Goal: Task Accomplishment & Management: Use online tool/utility

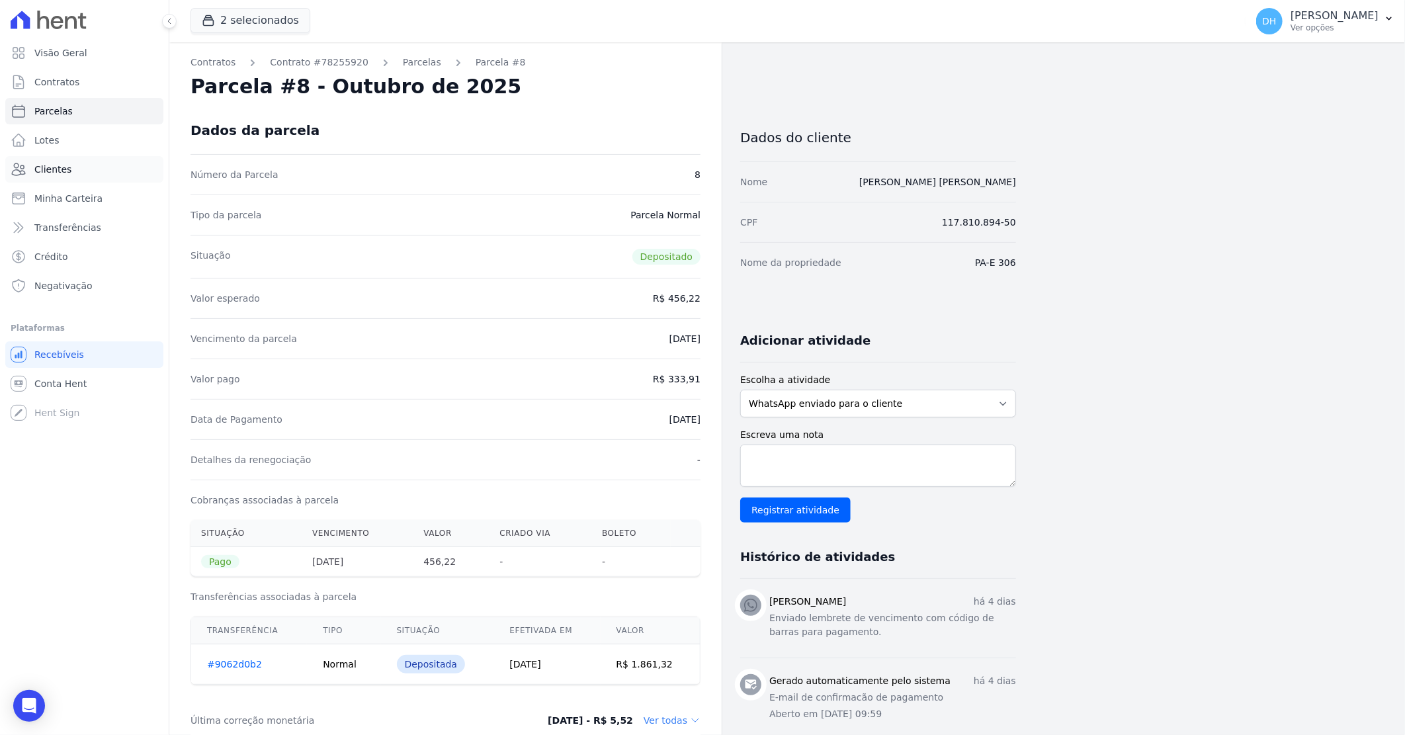
click at [69, 168] on link "Clientes" at bounding box center [84, 169] width 158 height 26
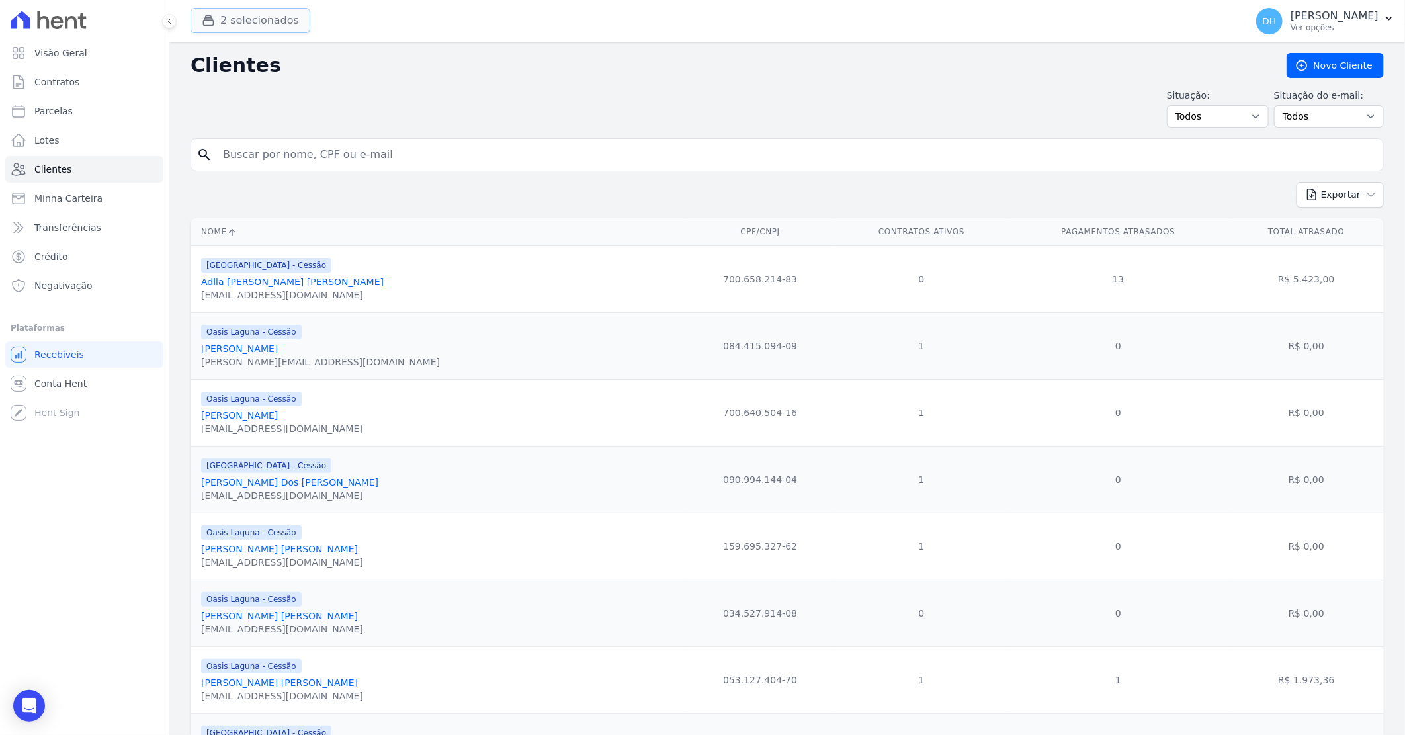
click at [253, 19] on button "2 selecionados" at bounding box center [251, 20] width 120 height 25
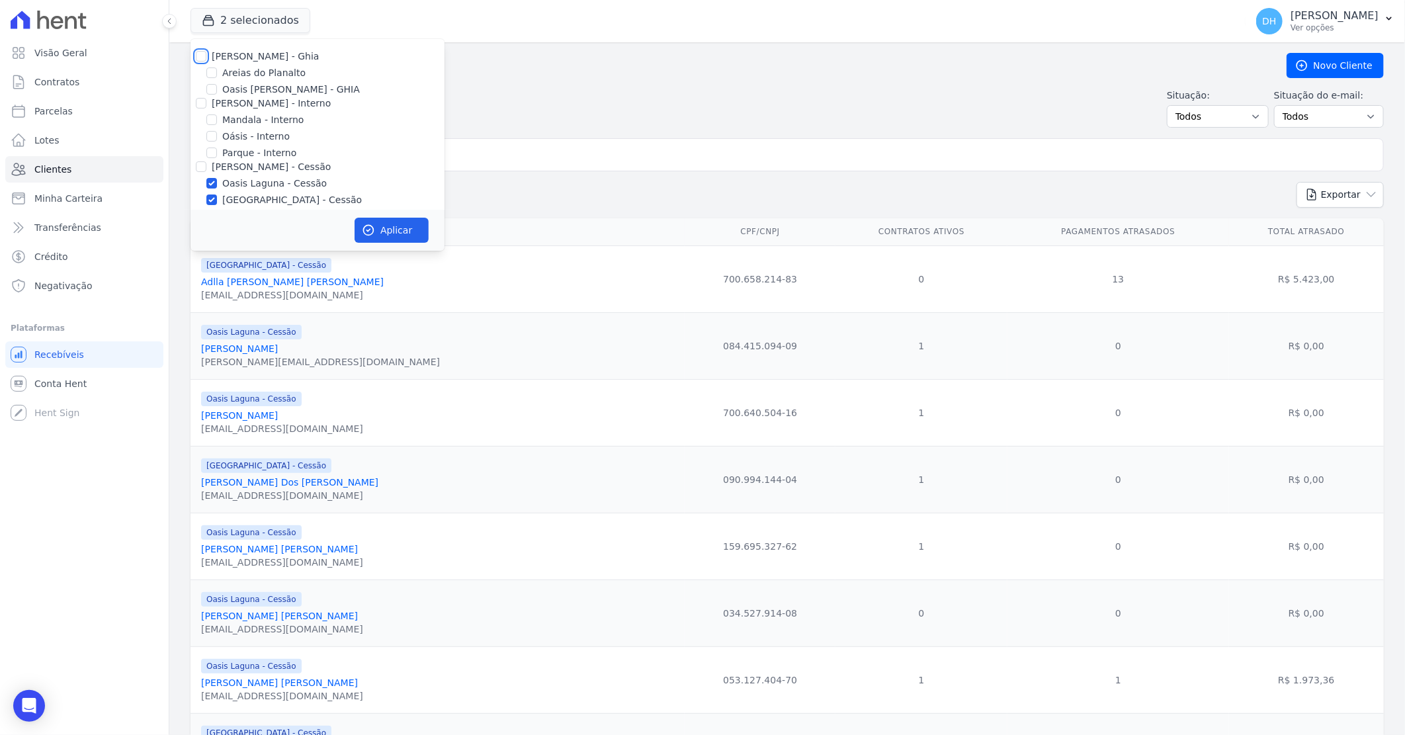
click at [202, 57] on input "[PERSON_NAME] - Ghia" at bounding box center [201, 56] width 11 height 11
checkbox input "true"
click at [200, 107] on input "[PERSON_NAME] - Interno" at bounding box center [201, 103] width 11 height 11
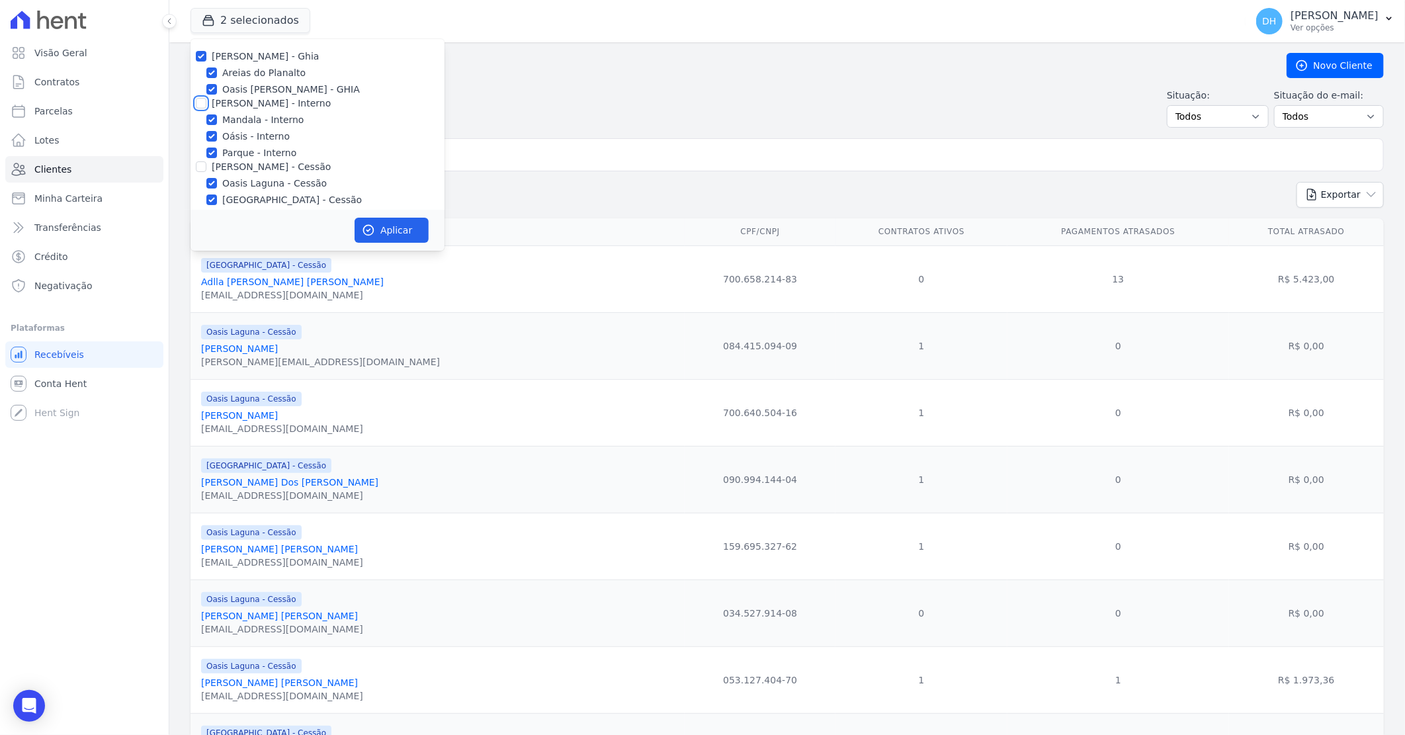
checkbox input "true"
click at [206, 167] on input "[PERSON_NAME] - Cessão" at bounding box center [201, 166] width 11 height 11
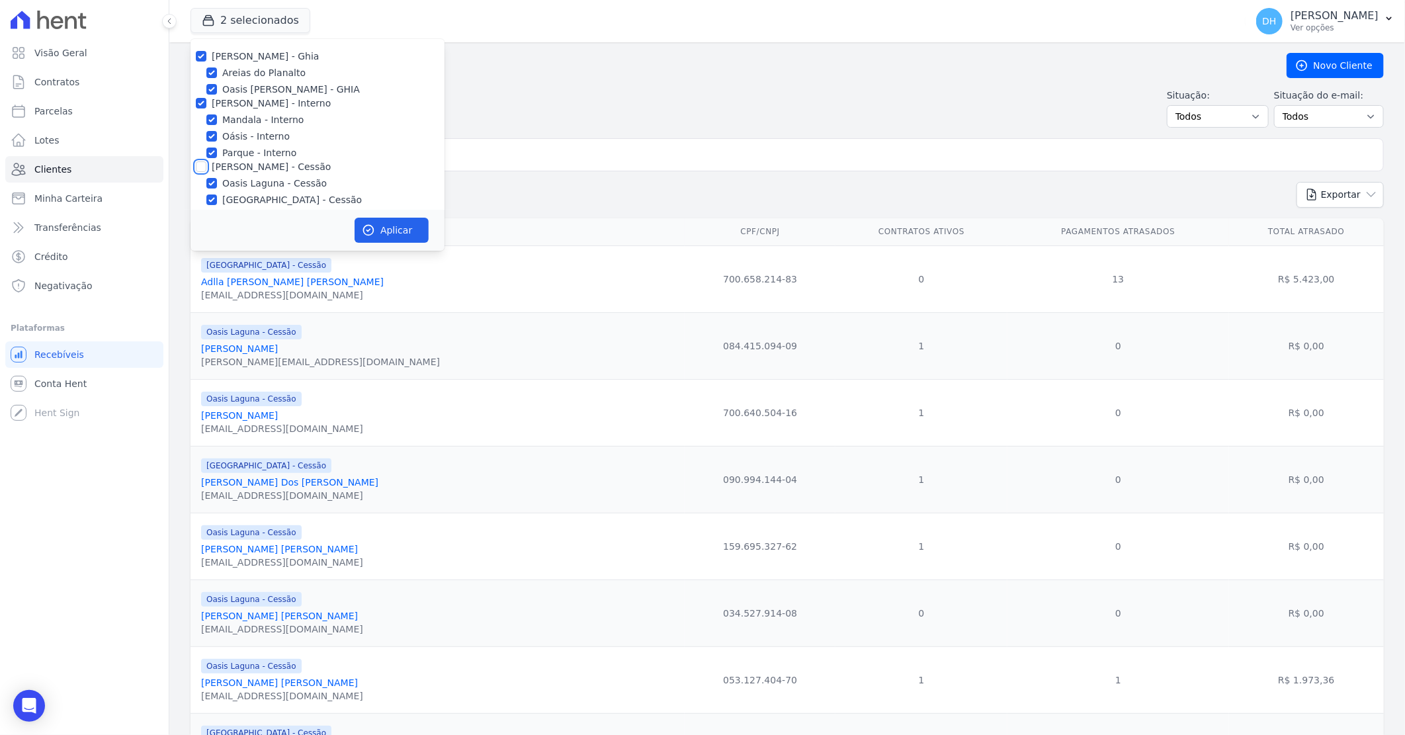
checkbox input "true"
click at [200, 105] on input "[PERSON_NAME] - LBA" at bounding box center [201, 109] width 11 height 11
checkbox input "true"
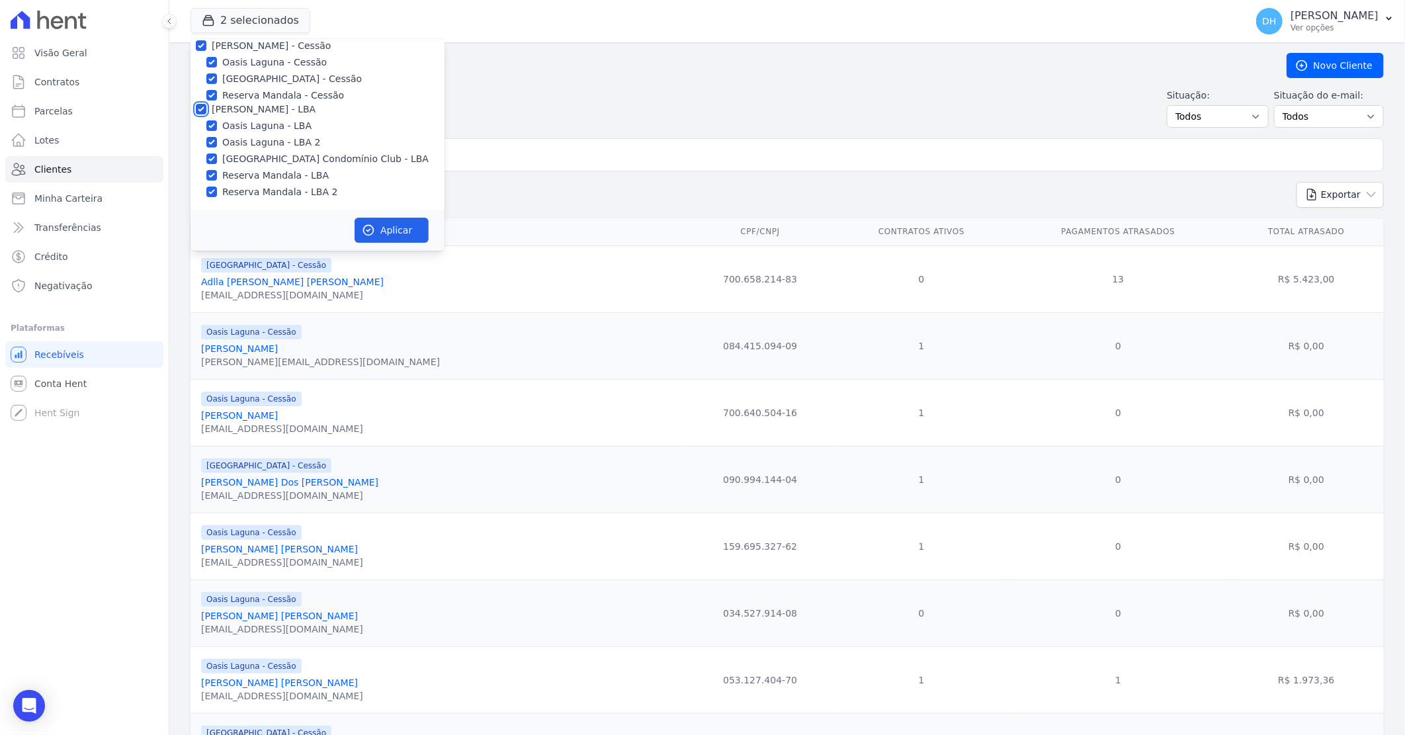
checkbox input "true"
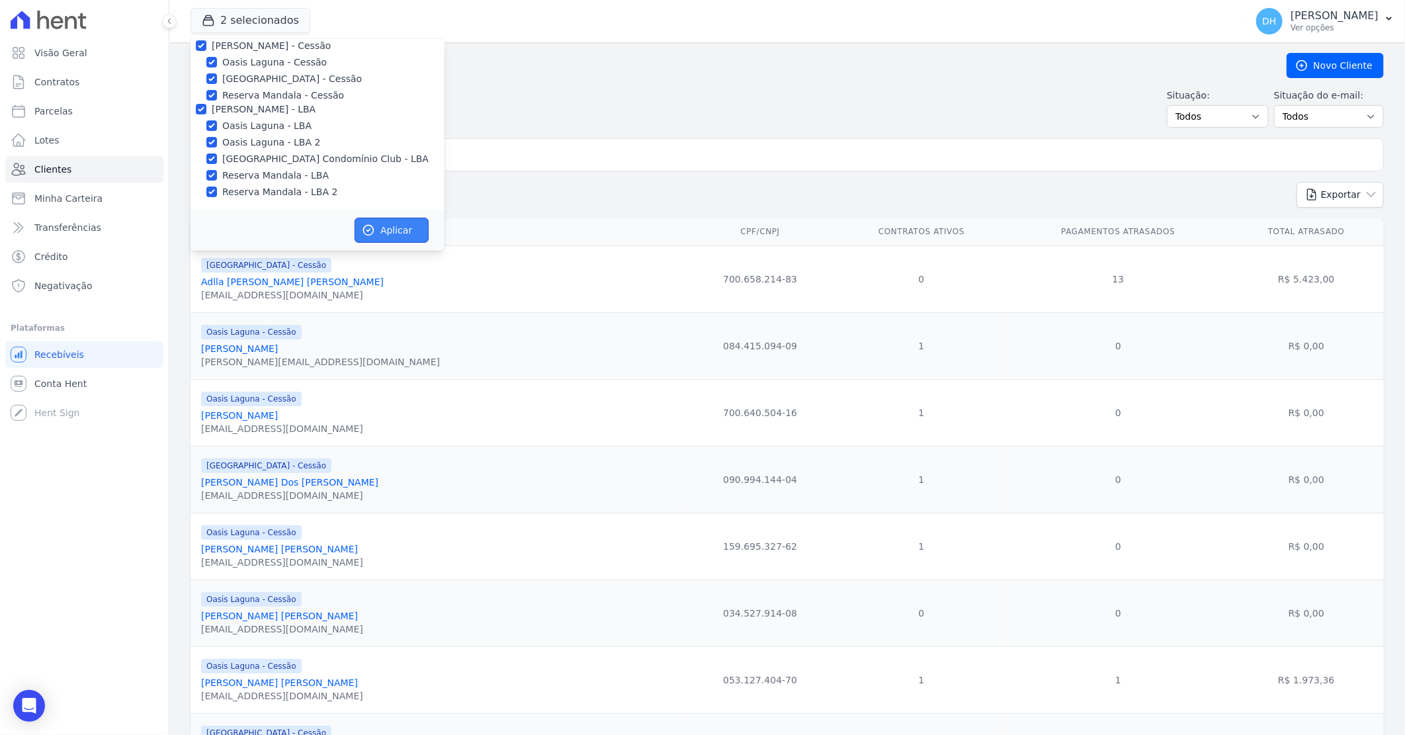
click at [394, 232] on button "Aplicar" at bounding box center [392, 230] width 74 height 25
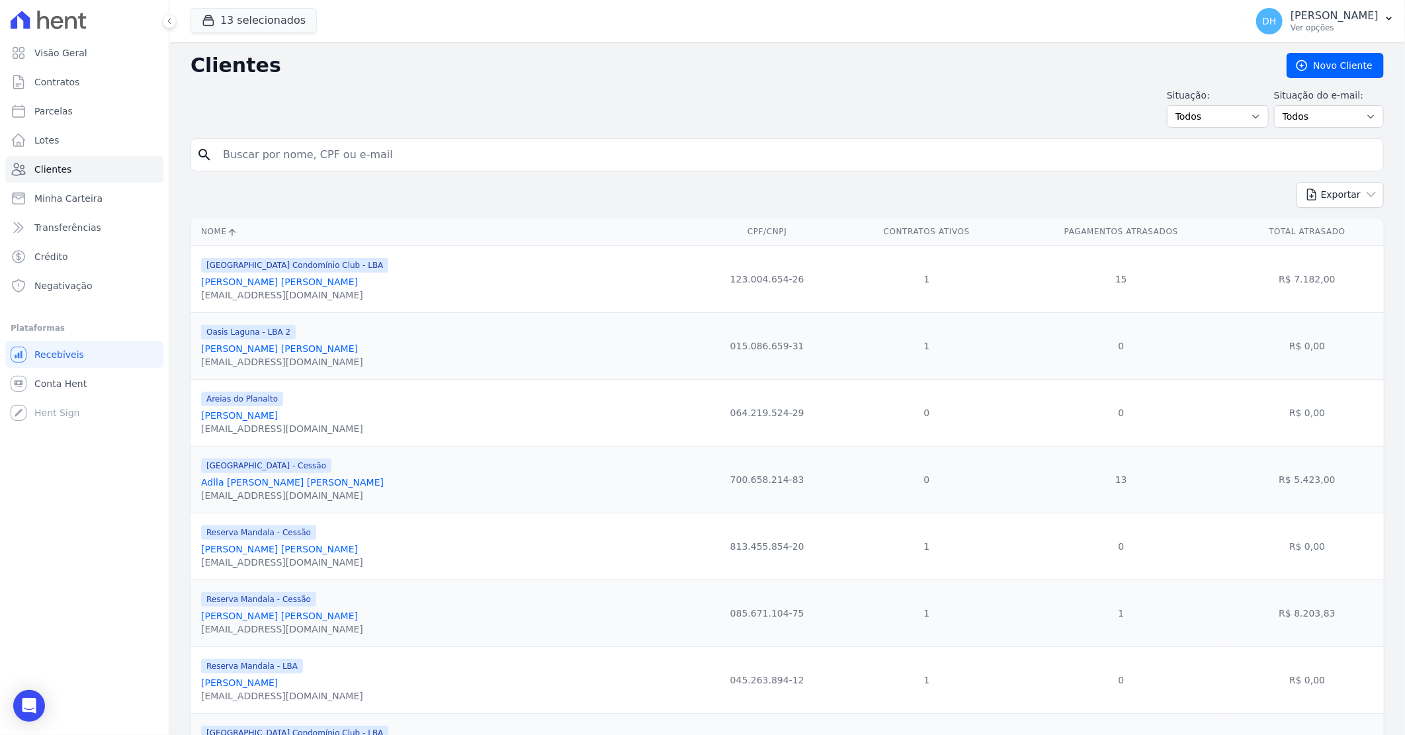
click at [397, 148] on input "search" at bounding box center [796, 155] width 1163 height 26
type input "maria"
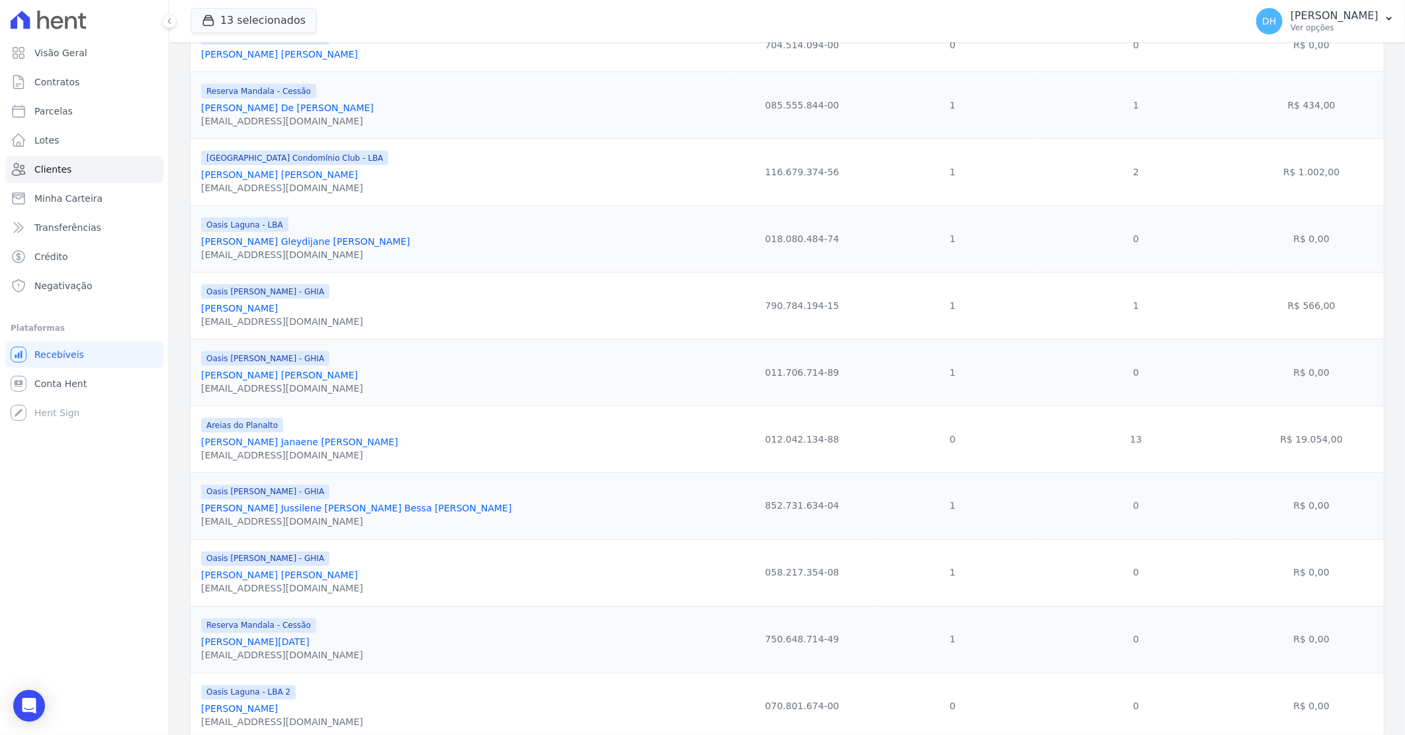
scroll to position [1176, 0]
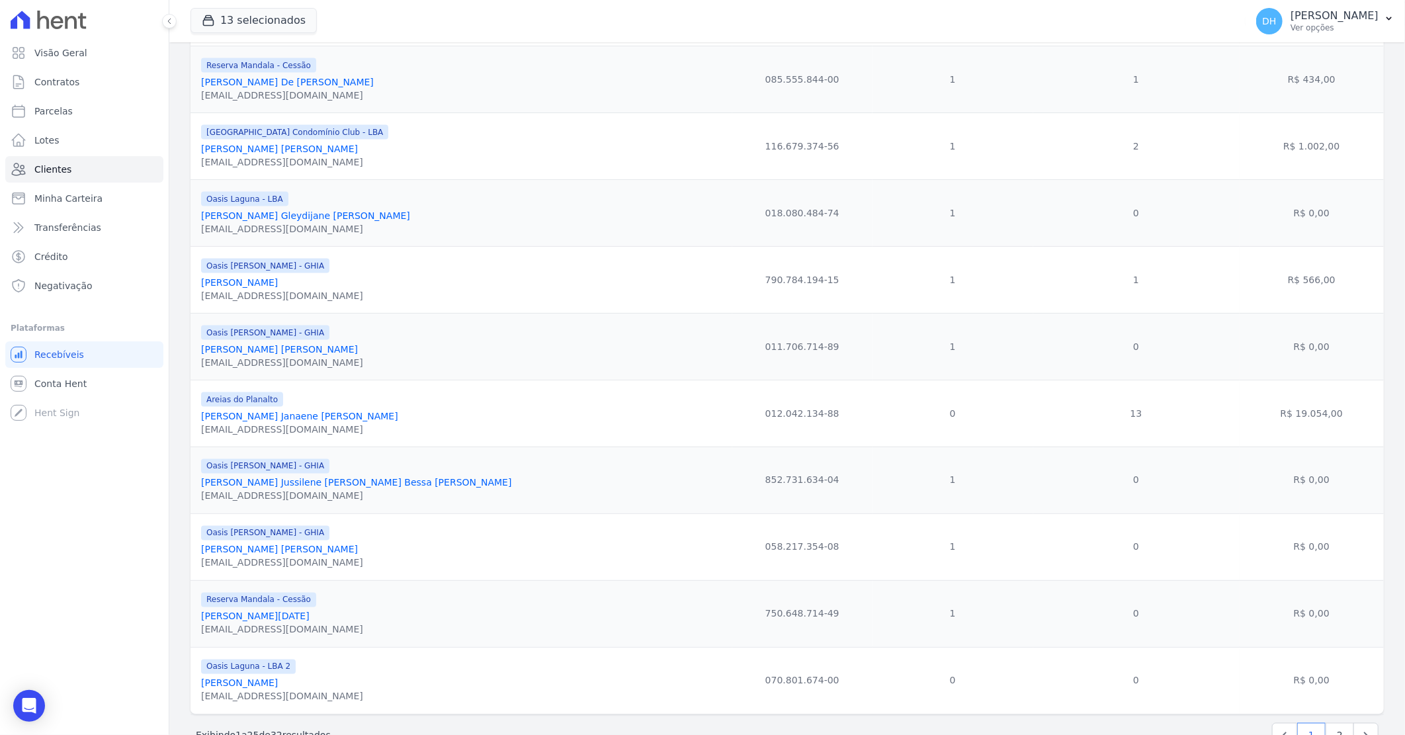
click at [254, 622] on link "[PERSON_NAME][DATE]" at bounding box center [255, 616] width 108 height 11
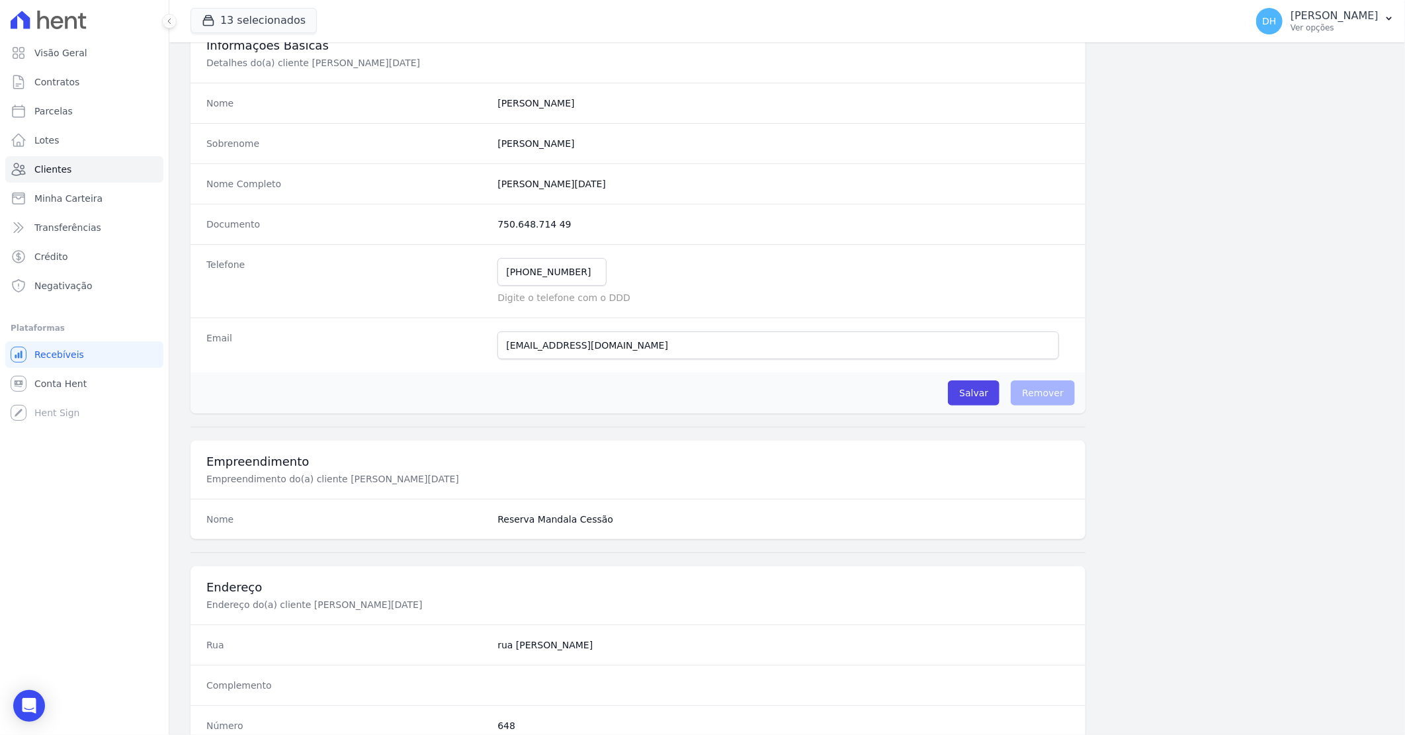
scroll to position [441, 0]
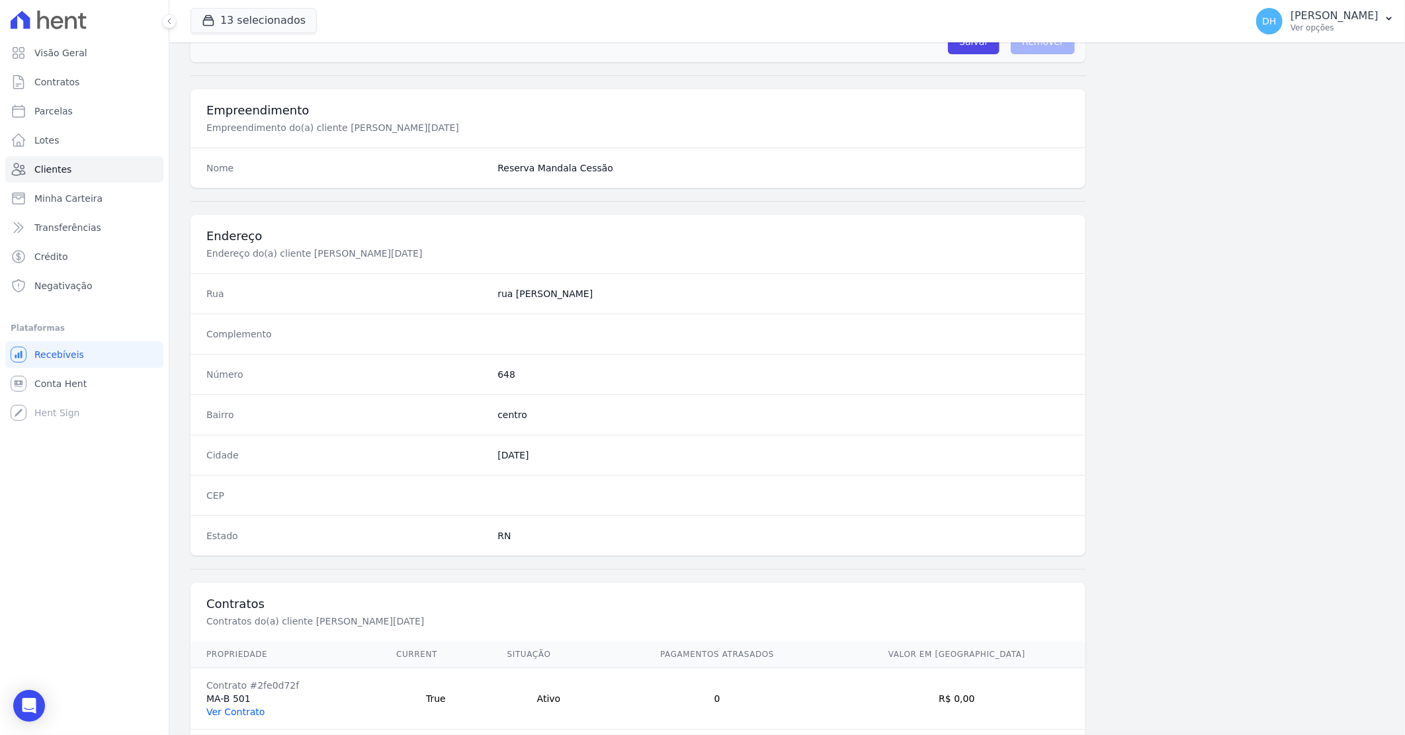
click at [239, 708] on link "Ver Contrato" at bounding box center [235, 712] width 58 height 11
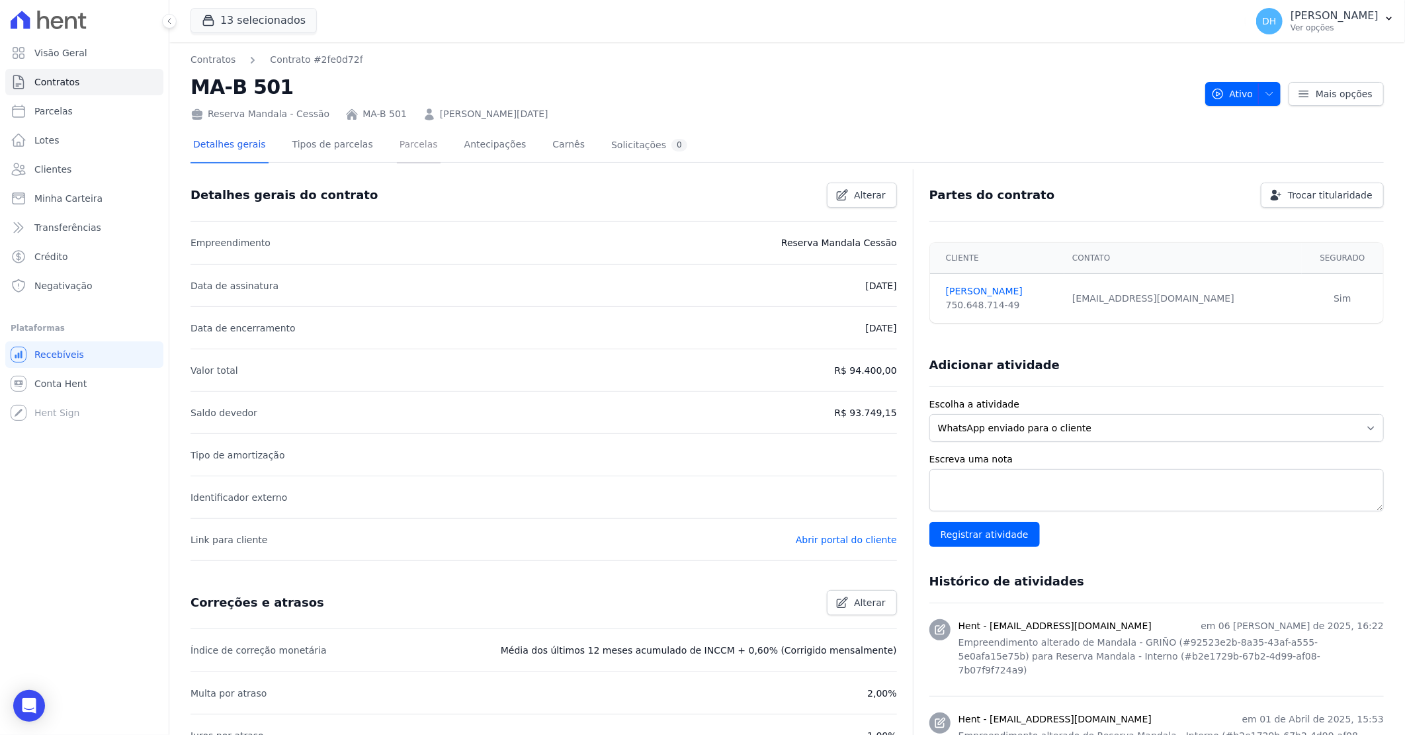
click at [411, 140] on link "Parcelas" at bounding box center [419, 145] width 44 height 35
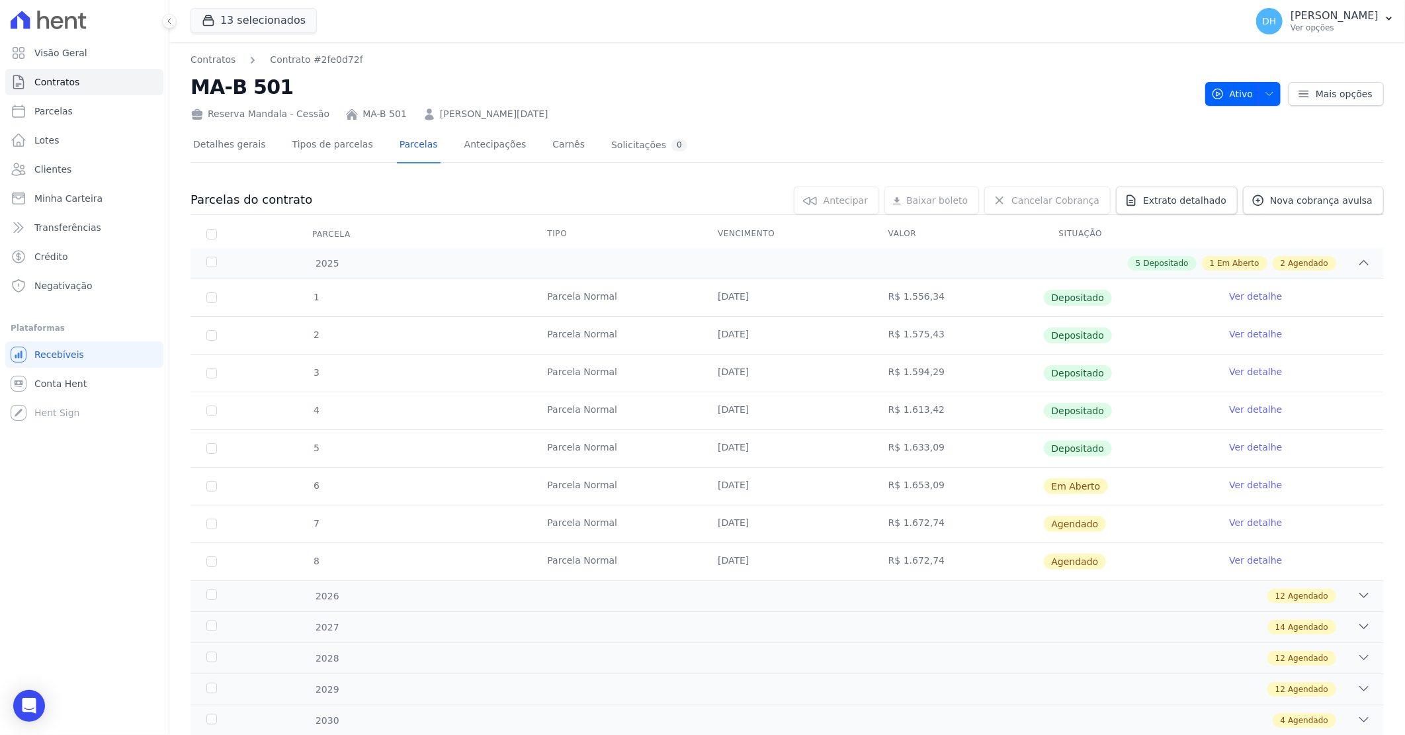
click at [1235, 486] on link "Ver detalhe" at bounding box center [1255, 484] width 53 height 13
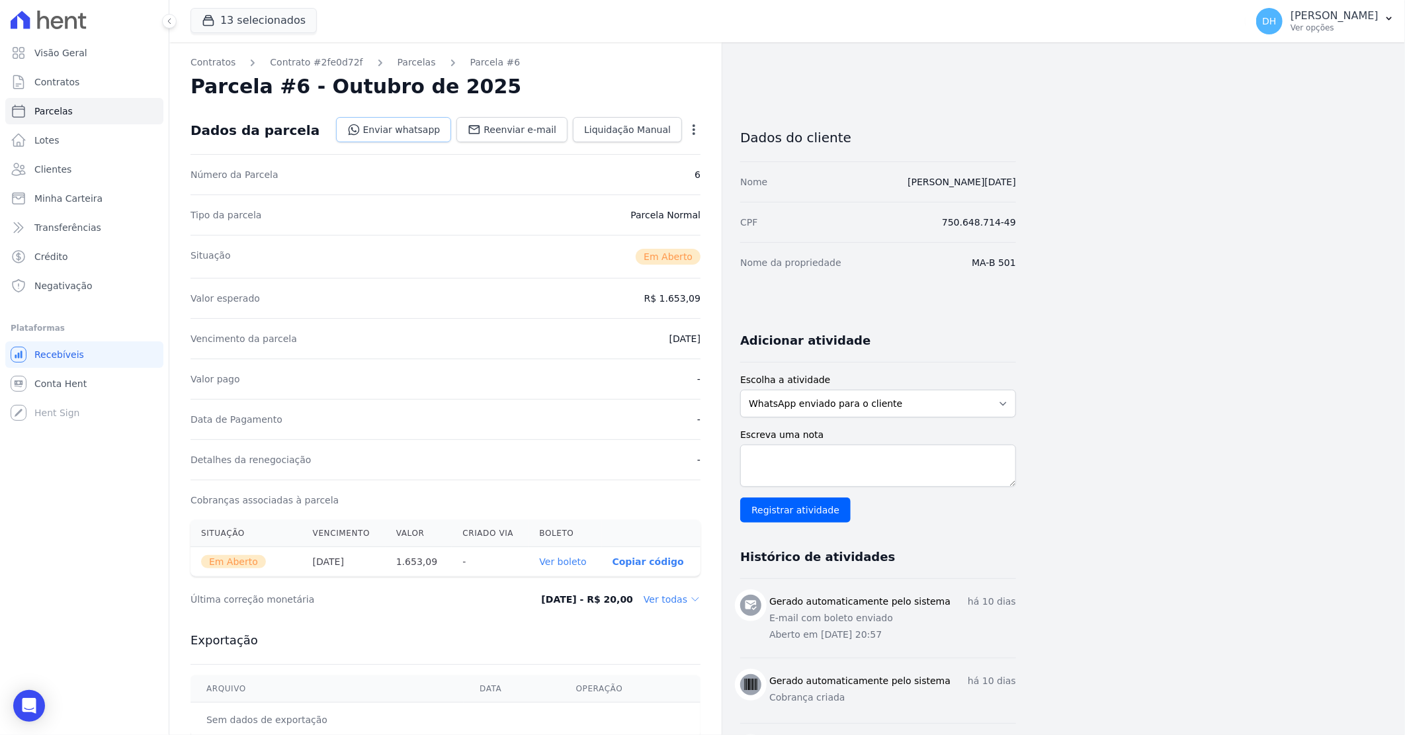
click at [415, 128] on link "Enviar whatsapp" at bounding box center [394, 129] width 116 height 25
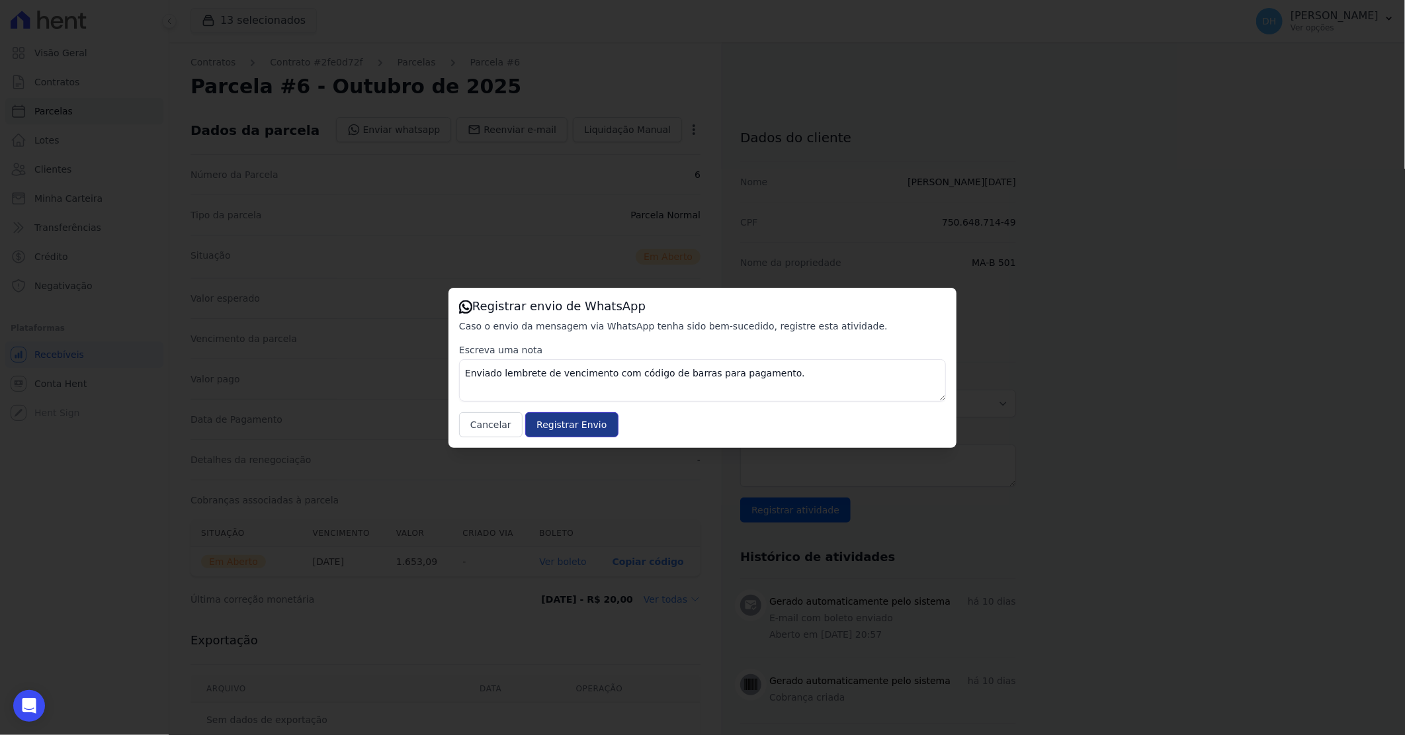
click at [576, 425] on input "Registrar Envio" at bounding box center [571, 424] width 93 height 25
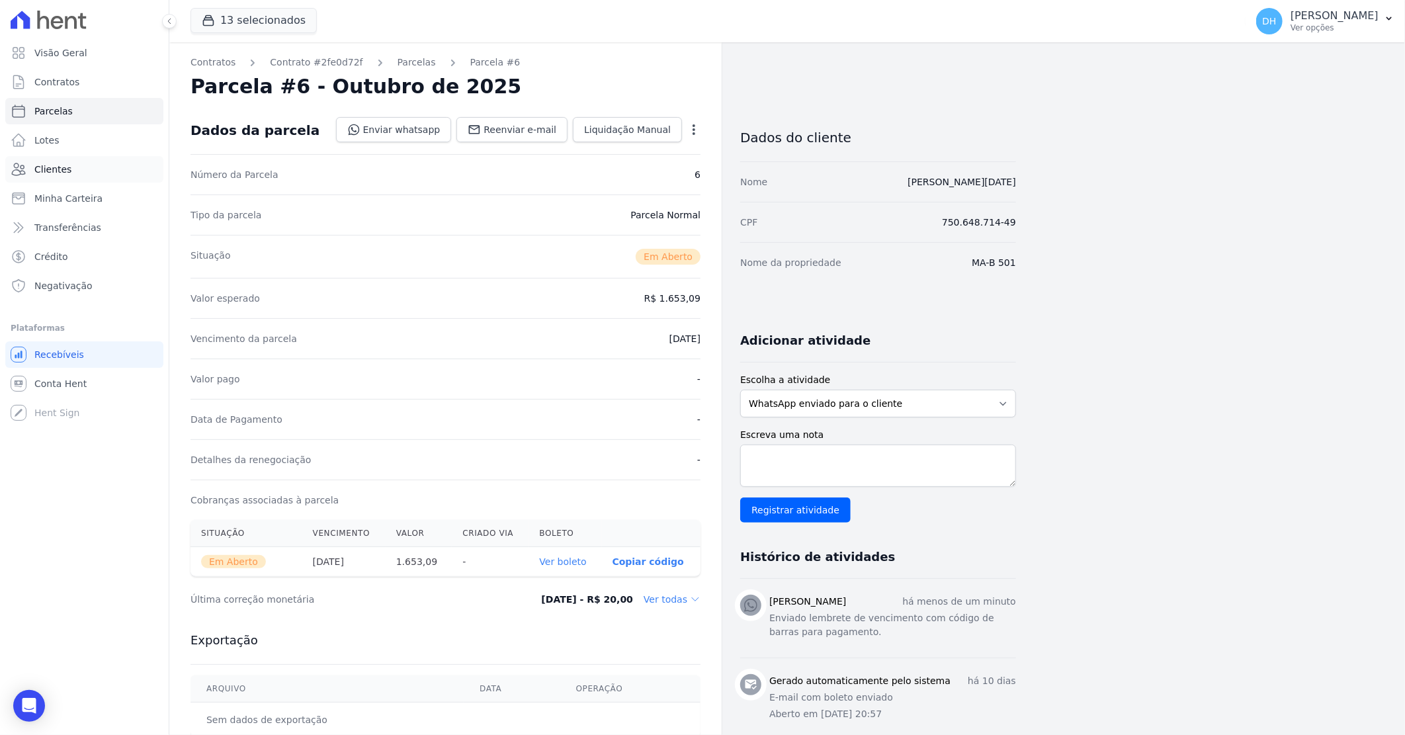
click at [84, 167] on link "Clientes" at bounding box center [84, 169] width 158 height 26
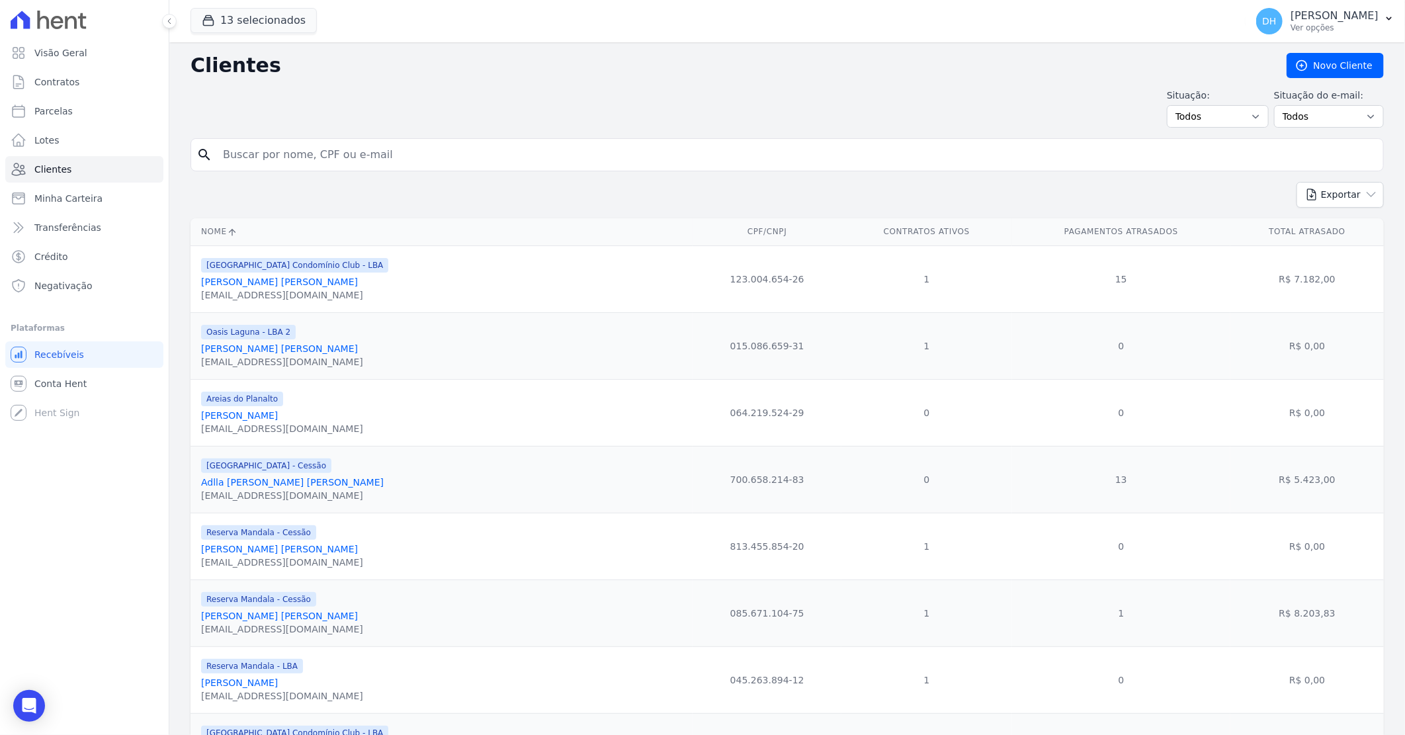
click at [287, 152] on input "search" at bounding box center [796, 155] width 1163 height 26
type input "[PERSON_NAME]"
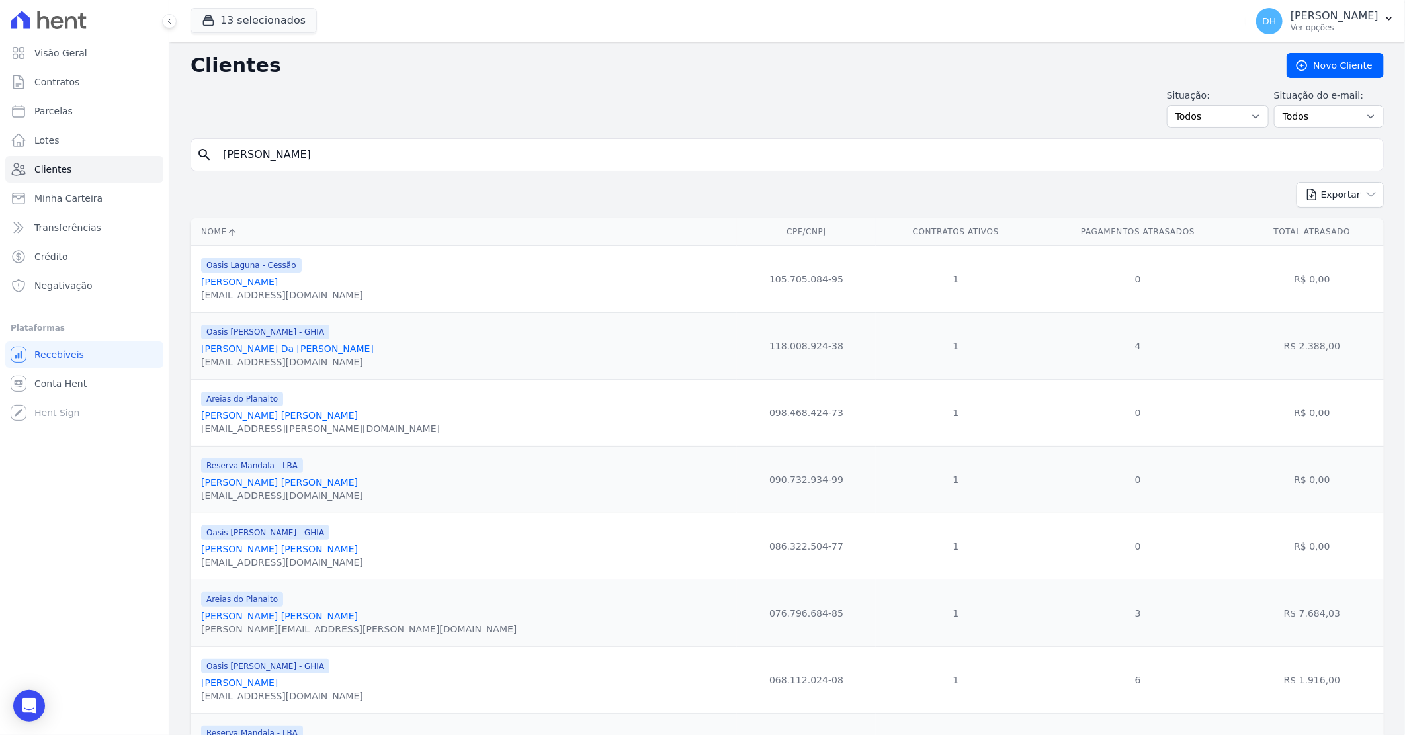
click at [278, 421] on link "[PERSON_NAME] [PERSON_NAME]" at bounding box center [279, 415] width 157 height 11
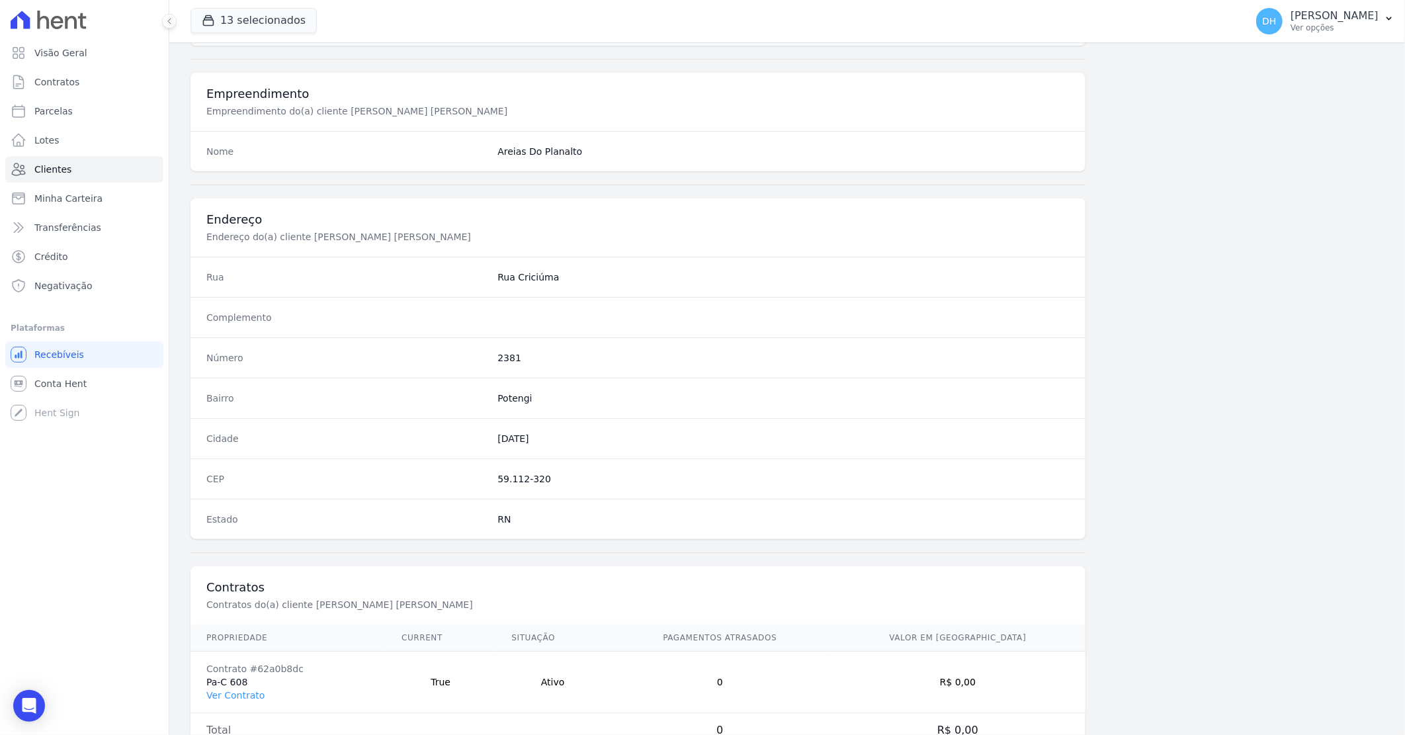
scroll to position [505, 0]
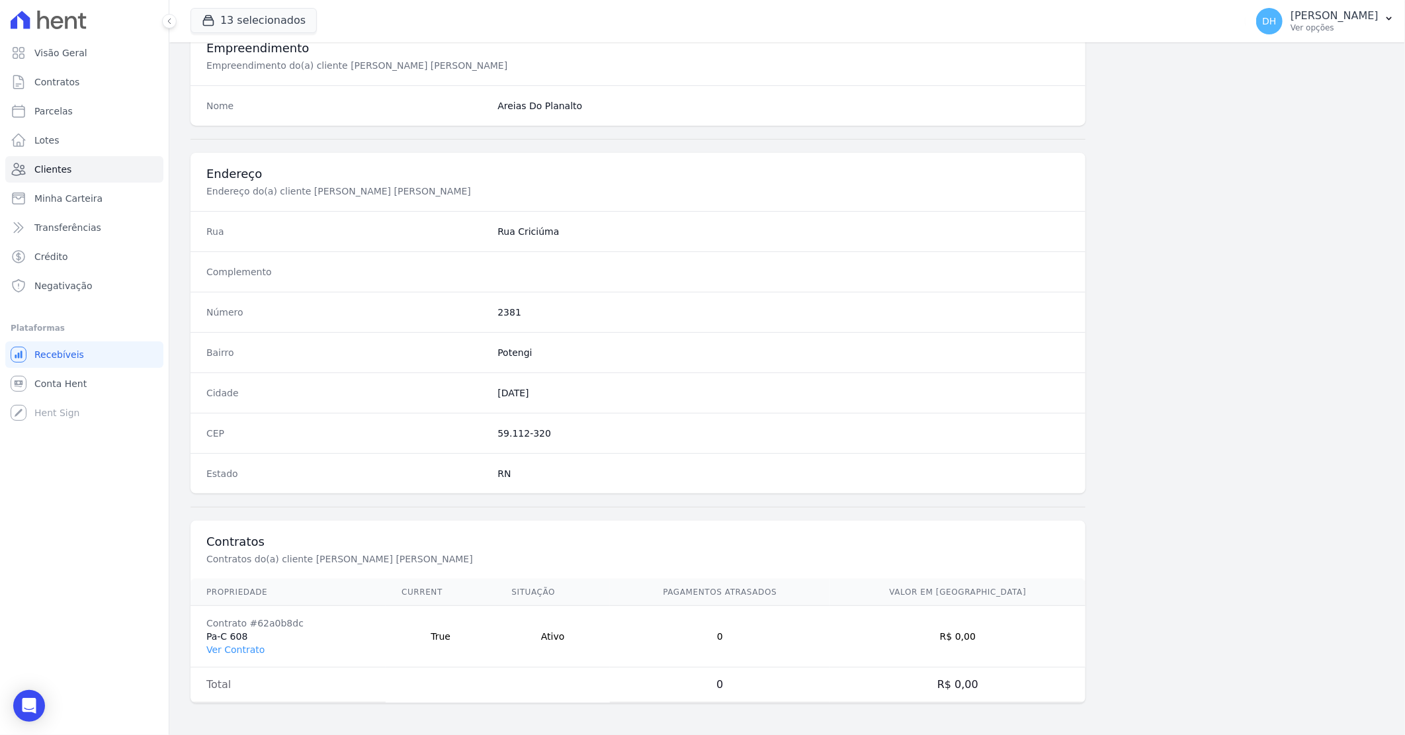
click at [239, 657] on td "Contrato #62a0b8dc Pa-C 608 Ver Contrato" at bounding box center [288, 637] width 195 height 62
click at [243, 650] on link "Ver Contrato" at bounding box center [235, 649] width 58 height 11
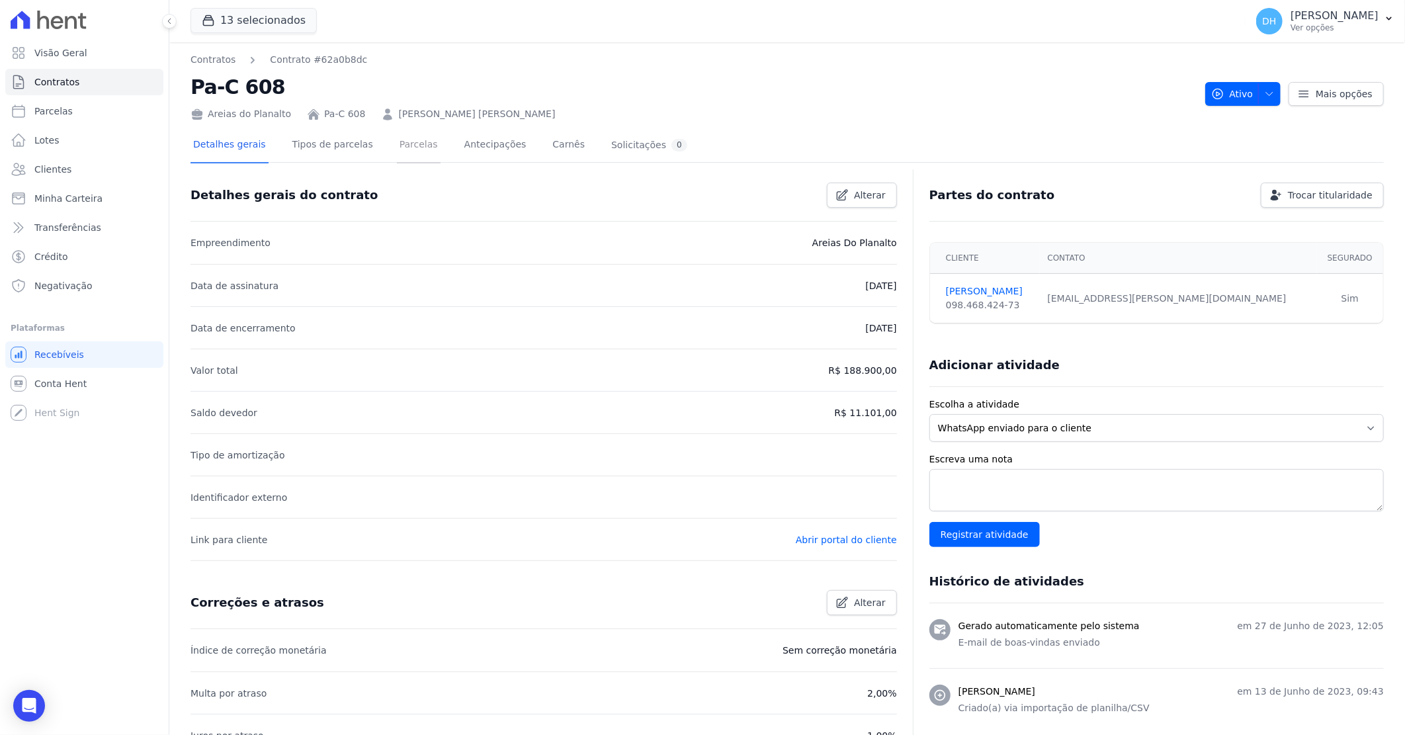
click at [406, 141] on link "Parcelas" at bounding box center [419, 145] width 44 height 35
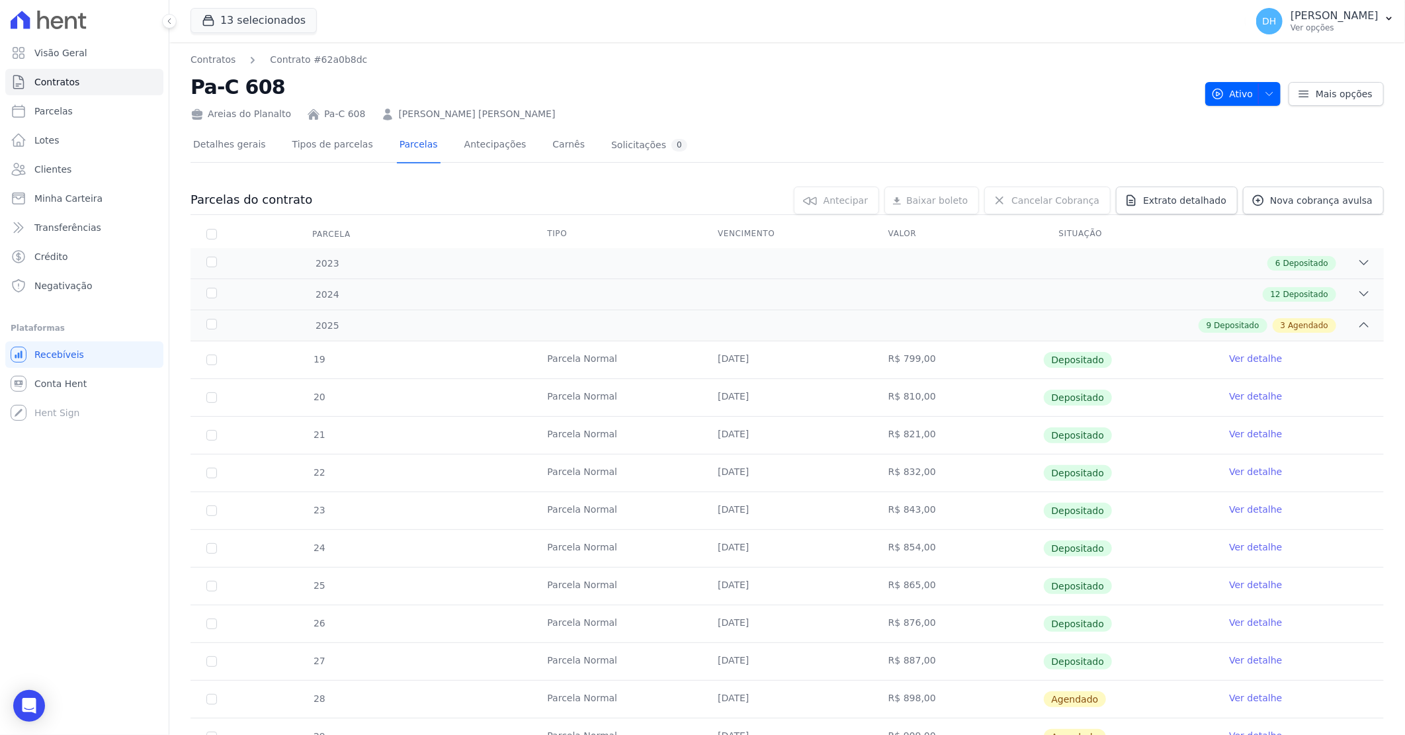
click at [1244, 701] on link "Ver detalhe" at bounding box center [1255, 697] width 53 height 13
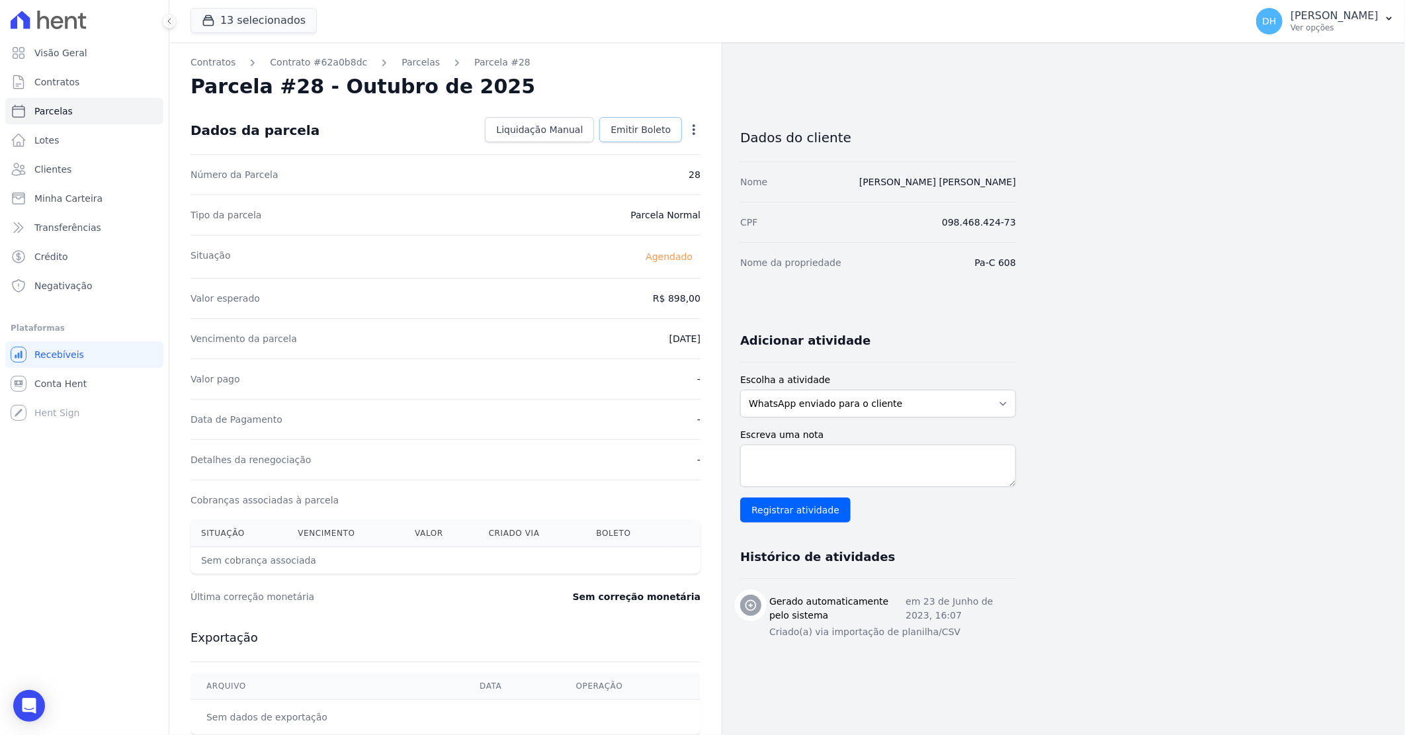
click at [656, 122] on link "Emitir Boleto" at bounding box center [640, 129] width 83 height 25
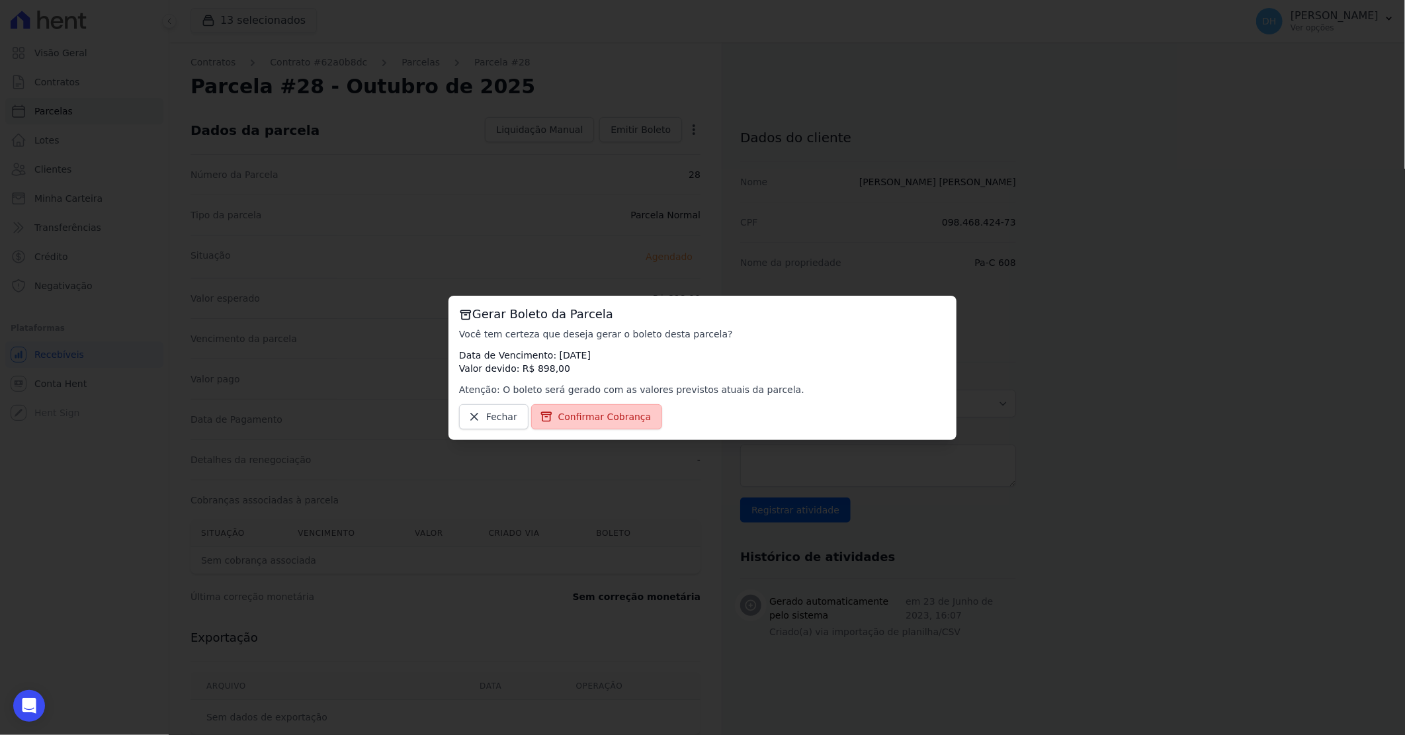
click at [573, 415] on span "Confirmar Cobrança" at bounding box center [604, 416] width 93 height 13
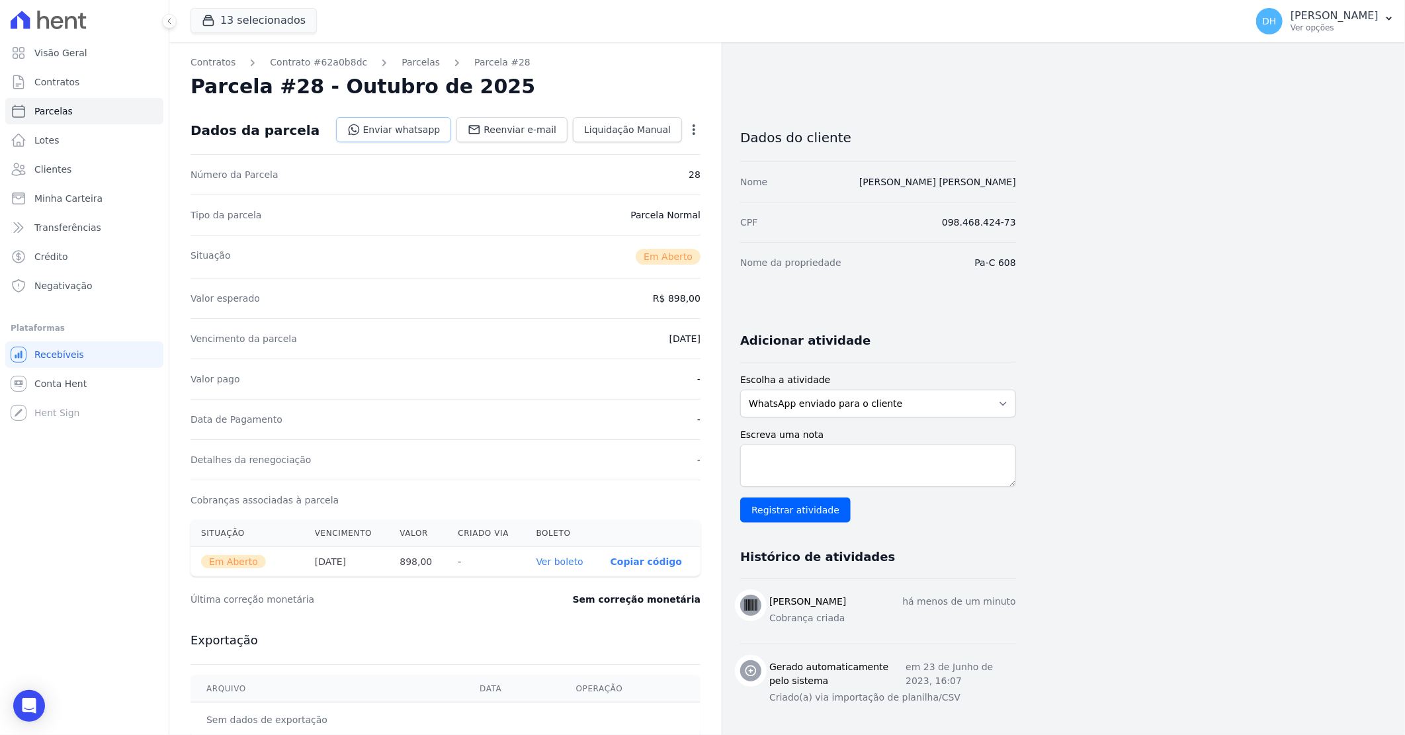
click at [421, 128] on link "Enviar whatsapp" at bounding box center [394, 129] width 116 height 25
